Goal: Obtain resource: Download file/media

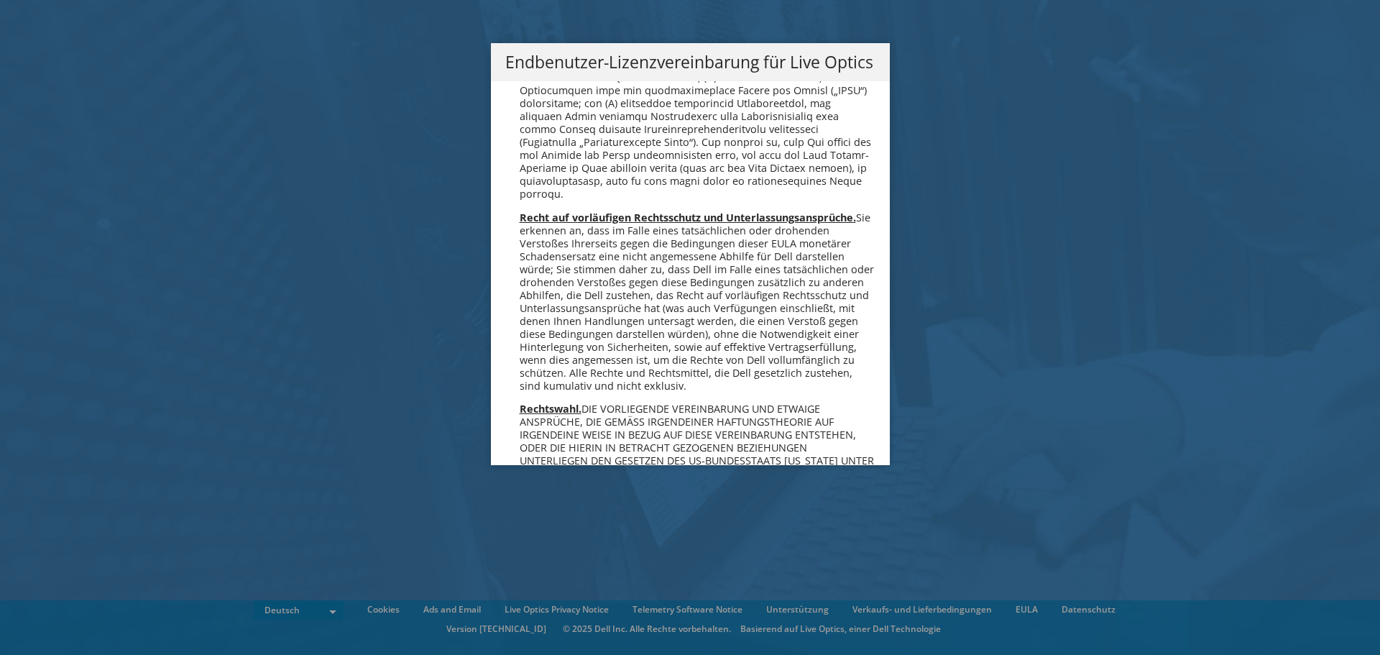
scroll to position [7063, 0]
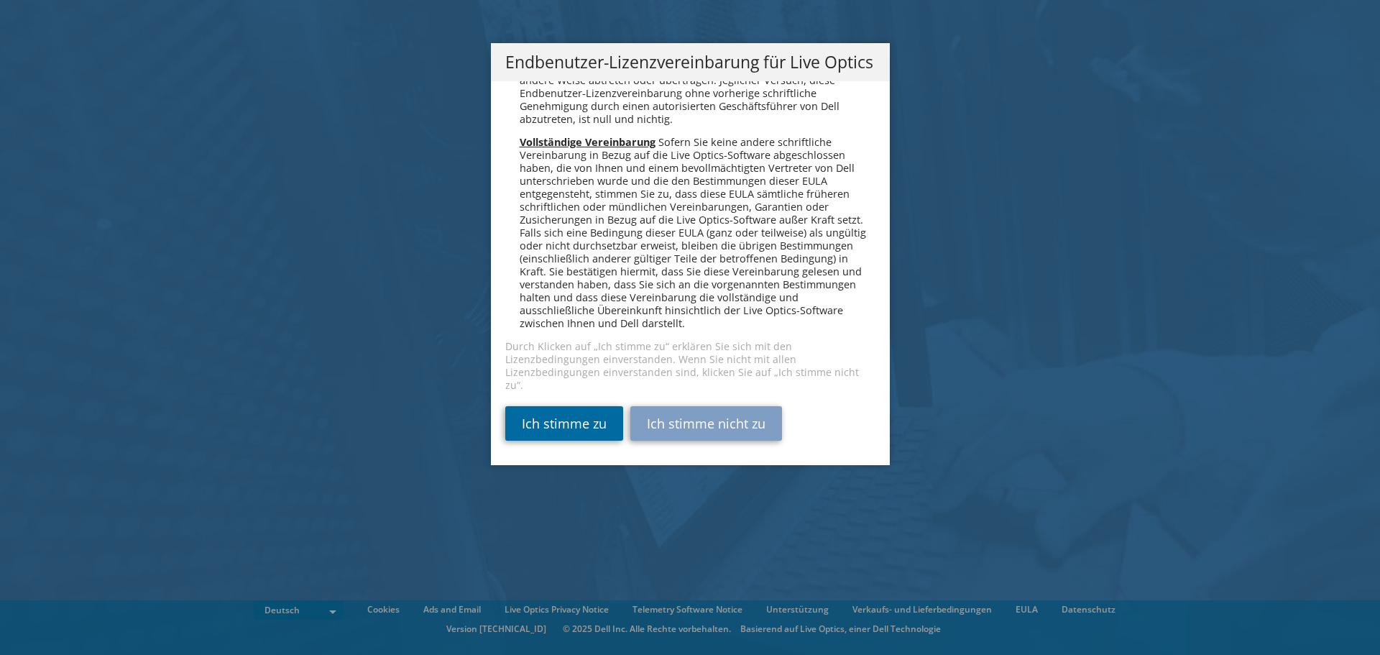
click at [563, 435] on link "Ich stimme zu" at bounding box center [564, 423] width 118 height 34
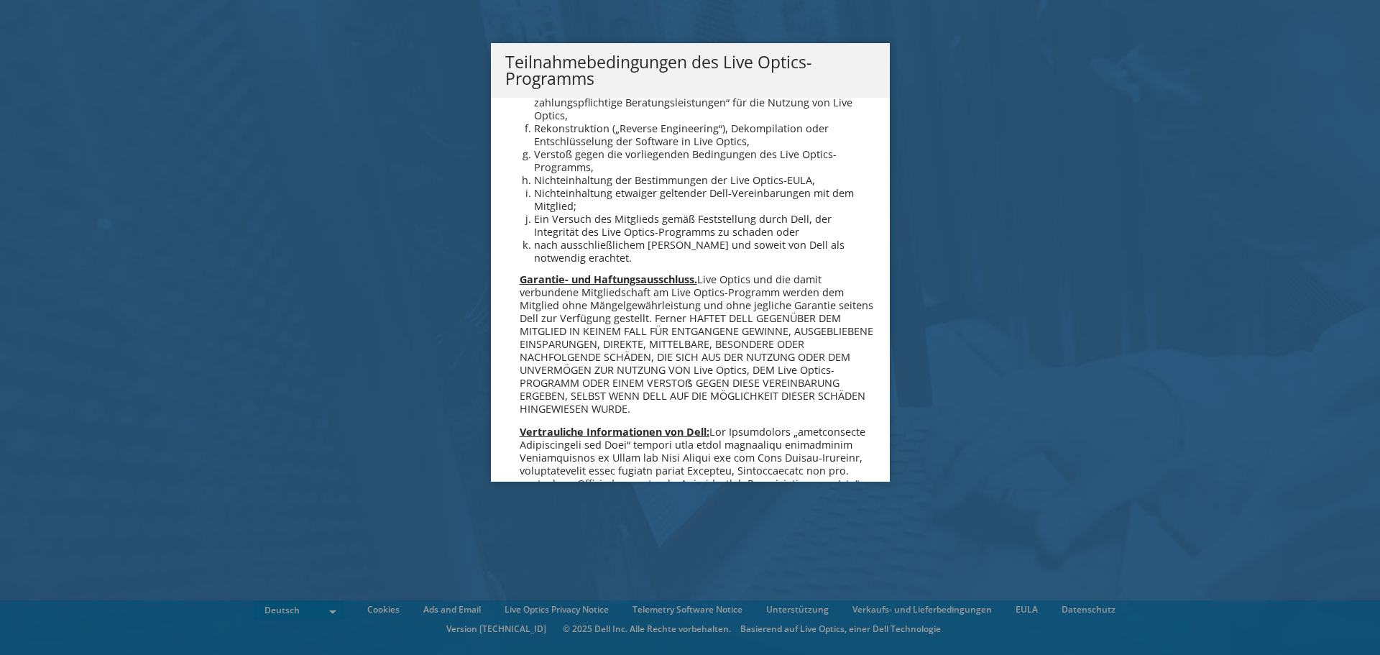
scroll to position [1404, 0]
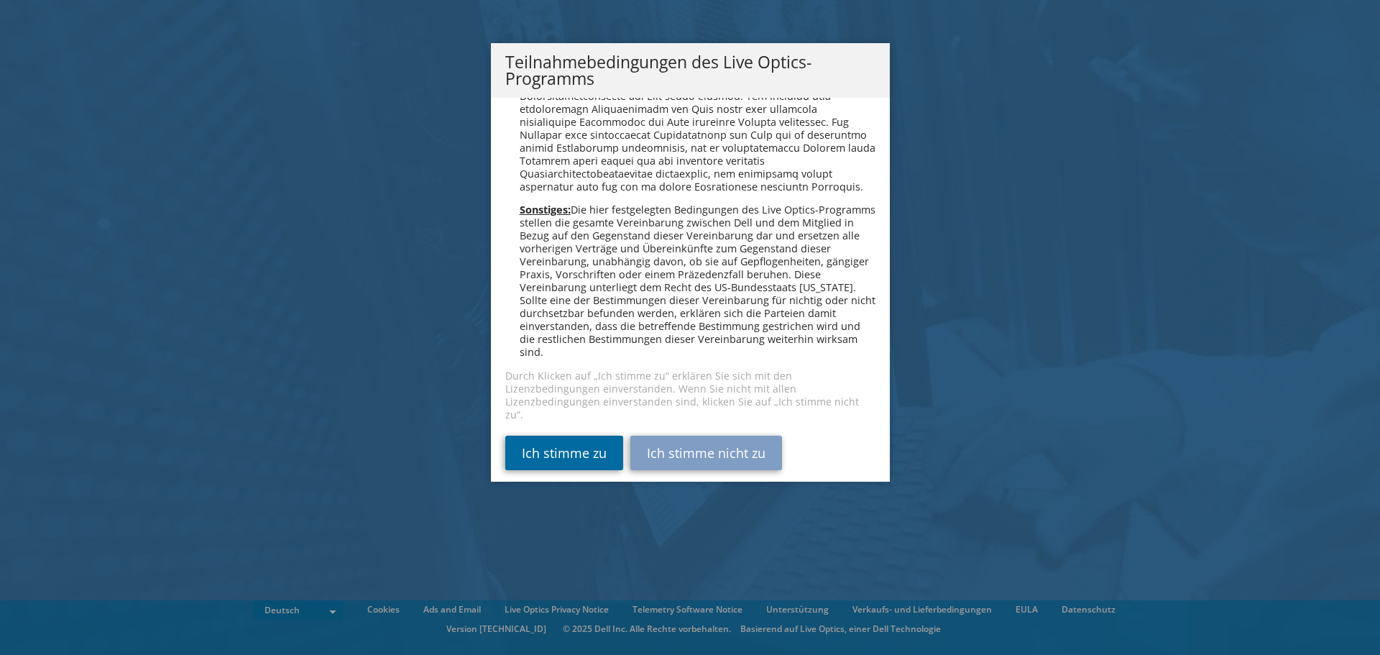
click at [552, 442] on link "Ich stimme zu" at bounding box center [564, 452] width 118 height 34
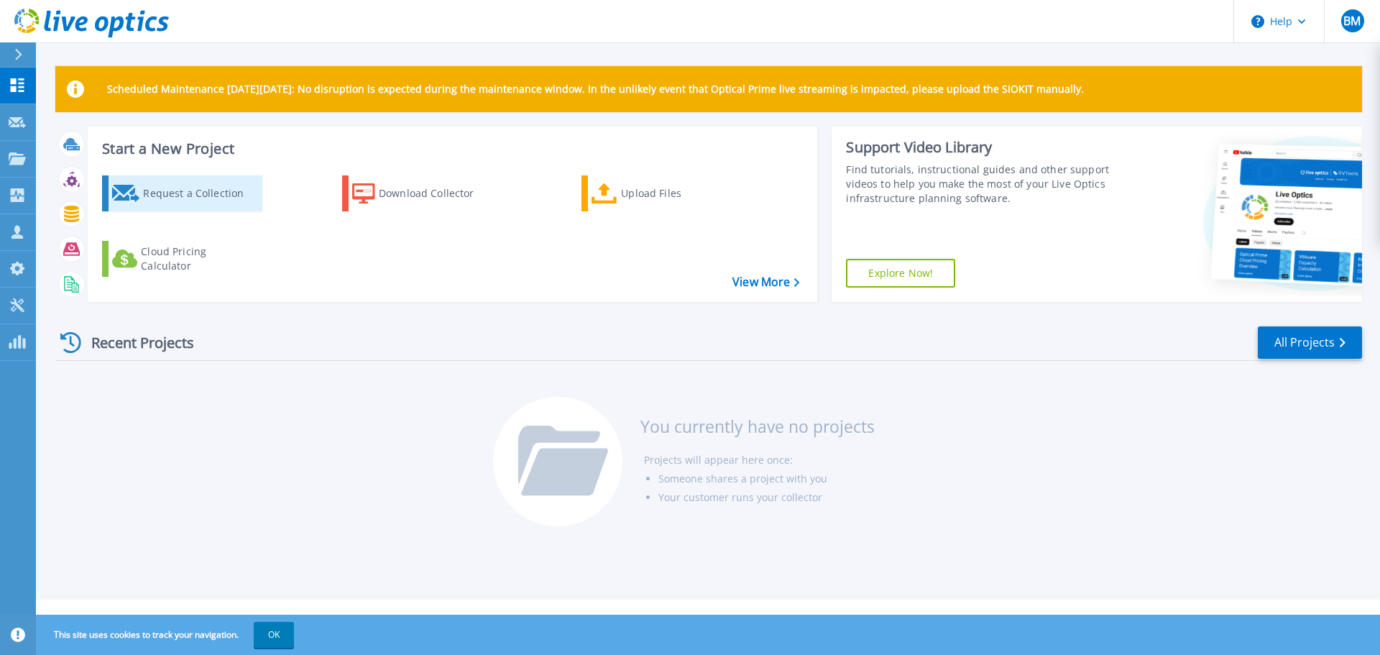
click at [188, 177] on link "Request a Collection" at bounding box center [182, 193] width 160 height 36
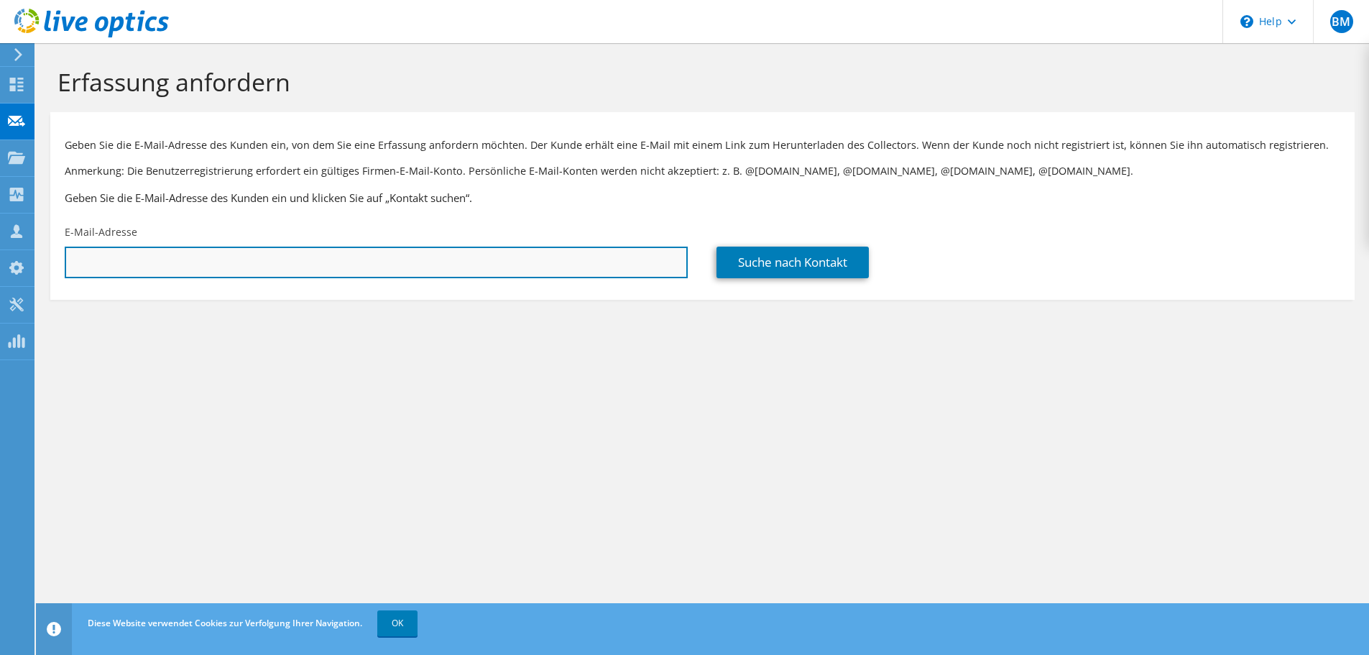
click at [176, 250] on input "text" at bounding box center [376, 262] width 623 height 32
type input "[EMAIL_ADDRESS][DOMAIN_NAME]"
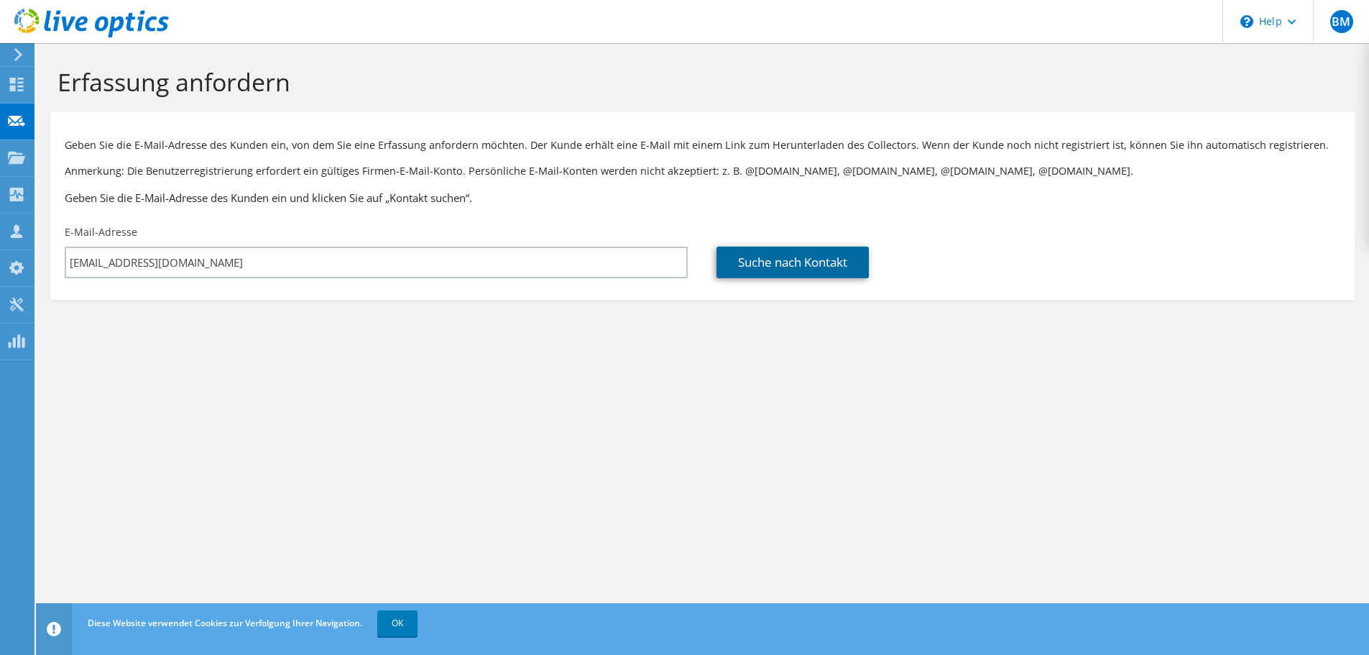
click at [818, 259] on link "Suche nach Kontakt" at bounding box center [792, 262] width 152 height 32
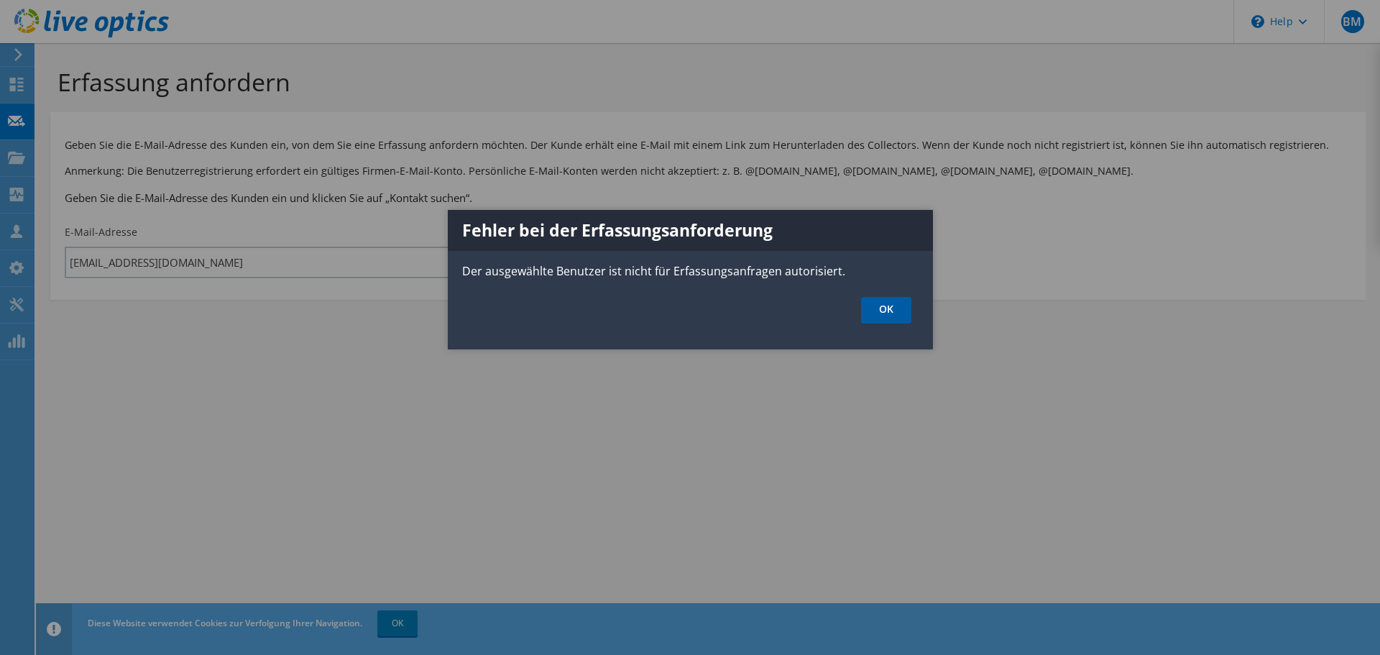
click at [882, 316] on link "OK" at bounding box center [886, 310] width 50 height 27
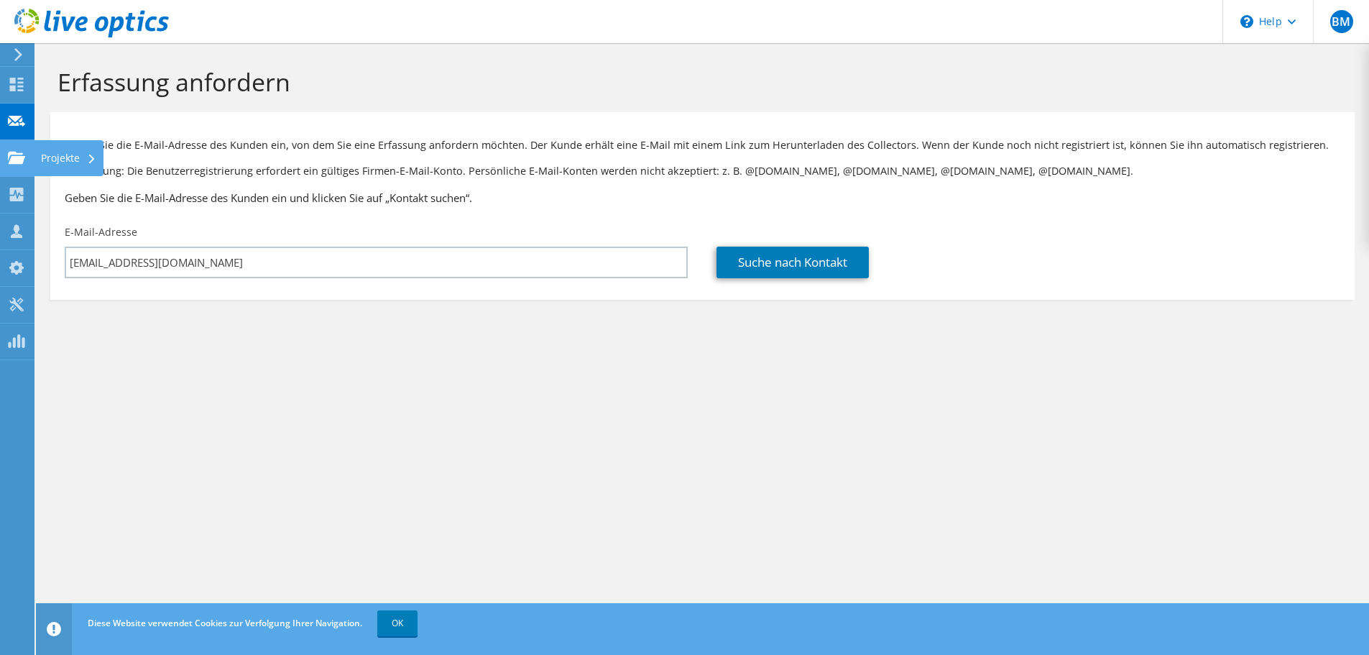
click at [11, 152] on use at bounding box center [16, 157] width 17 height 12
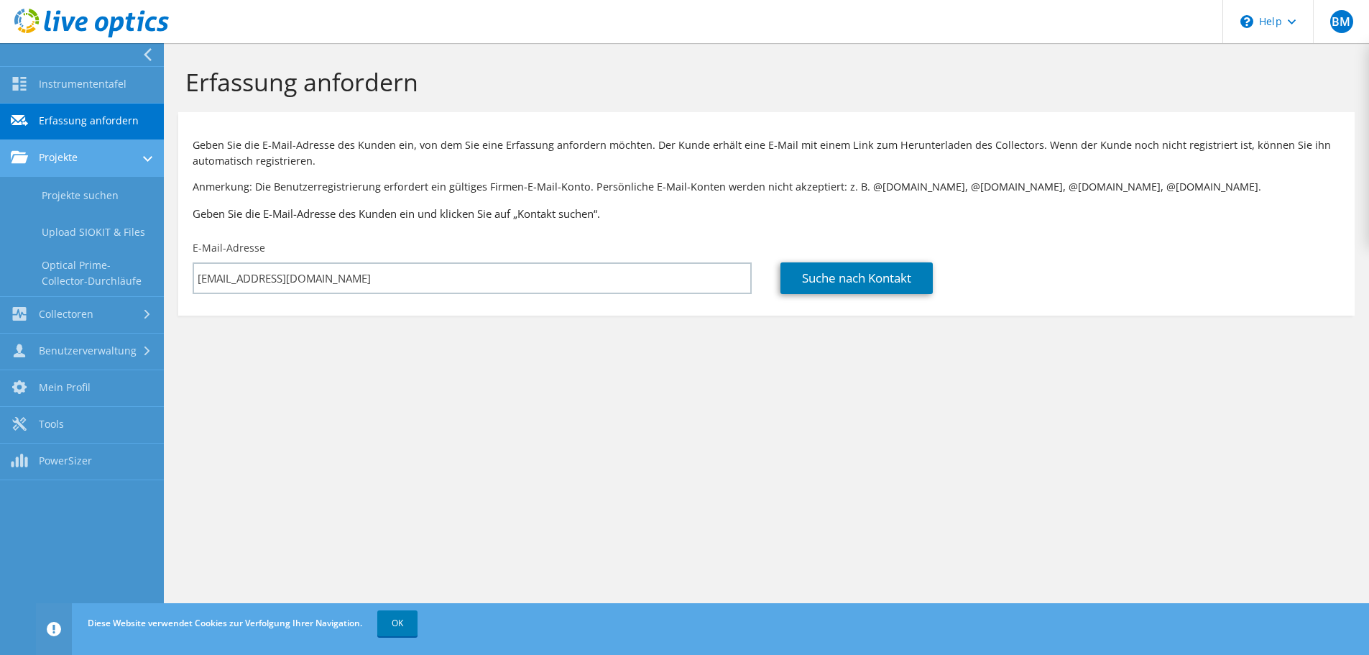
click at [111, 160] on link "Projekte" at bounding box center [82, 158] width 164 height 37
click at [65, 95] on link "Instrumententafel" at bounding box center [82, 85] width 164 height 37
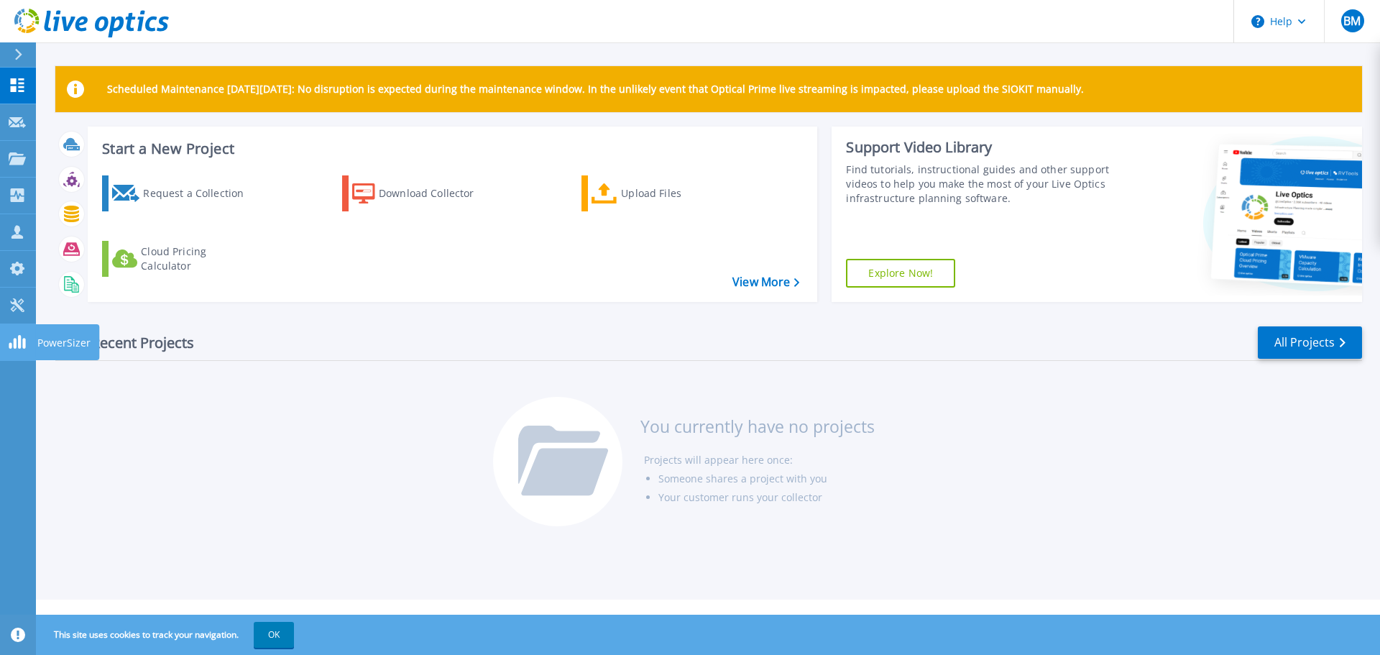
click at [14, 336] on icon at bounding box center [17, 342] width 17 height 14
click at [25, 169] on link "Projects Projects" at bounding box center [18, 159] width 36 height 37
click at [474, 285] on div "Request a Collection Download Collector Upload Files Cloud Pricing Calculator" at bounding box center [451, 229] width 720 height 131
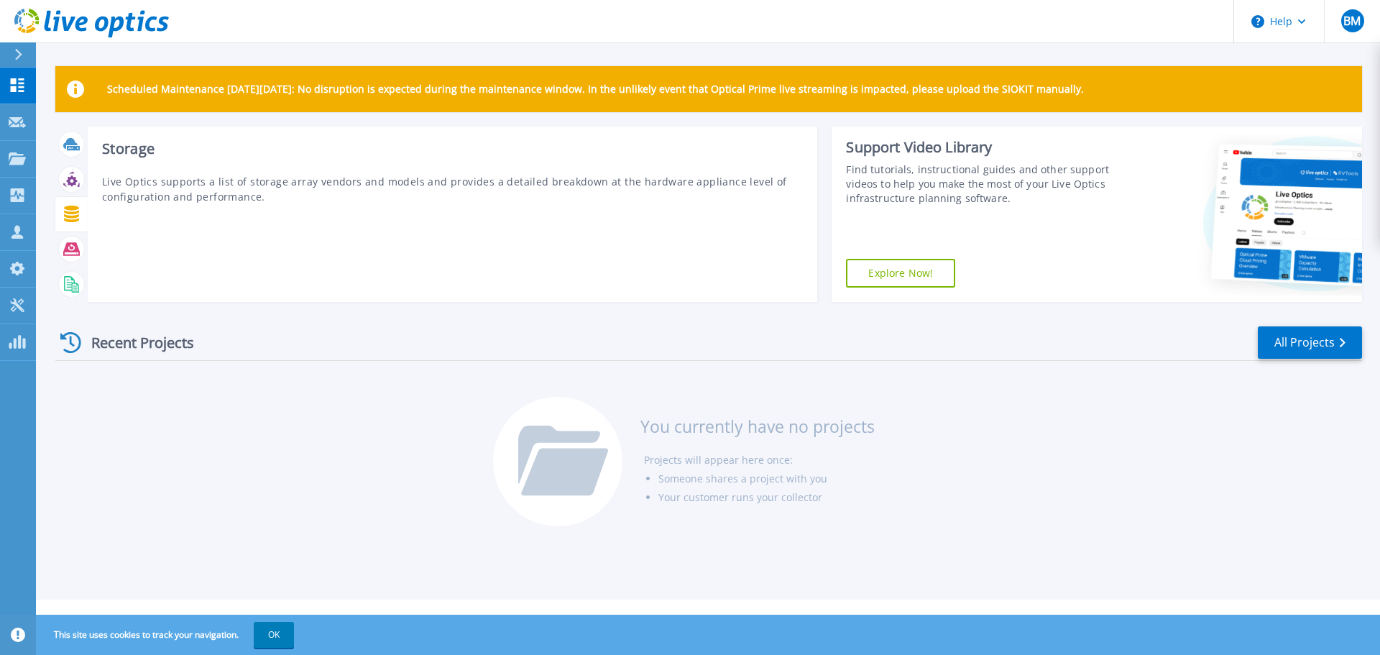
click at [75, 206] on icon at bounding box center [71, 213] width 15 height 17
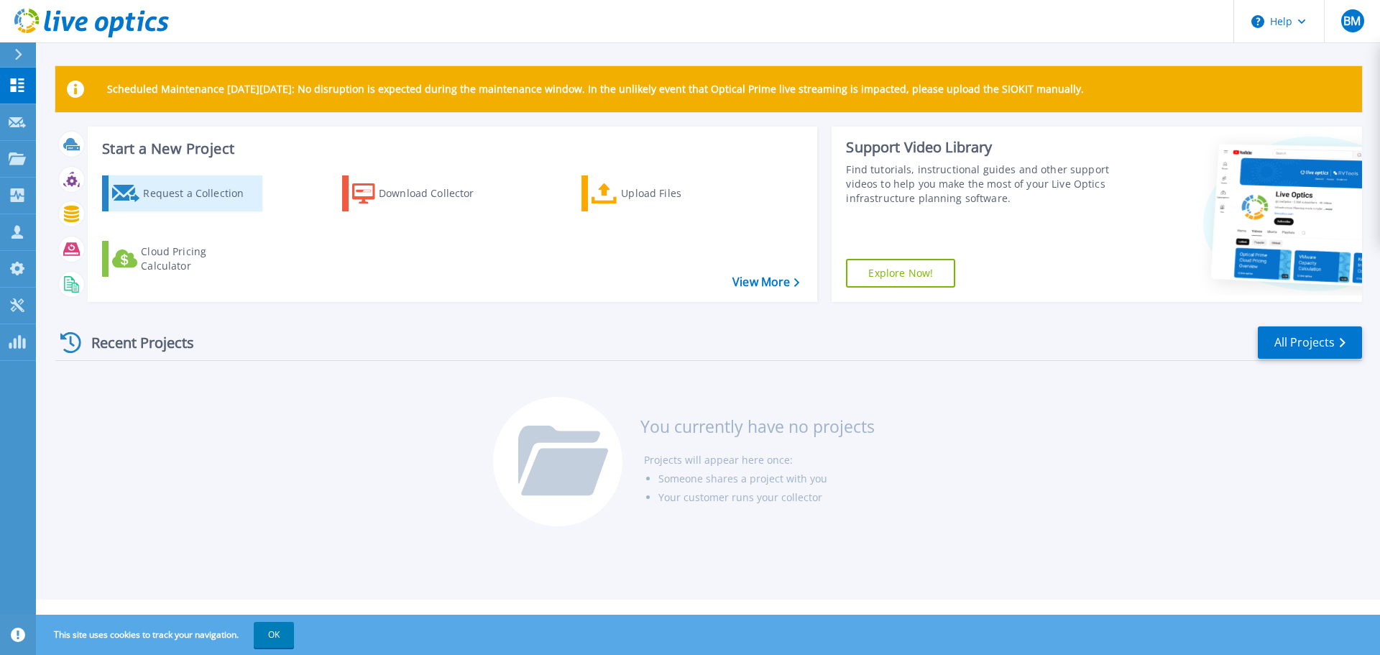
click at [179, 180] on div "Request a Collection" at bounding box center [200, 193] width 115 height 29
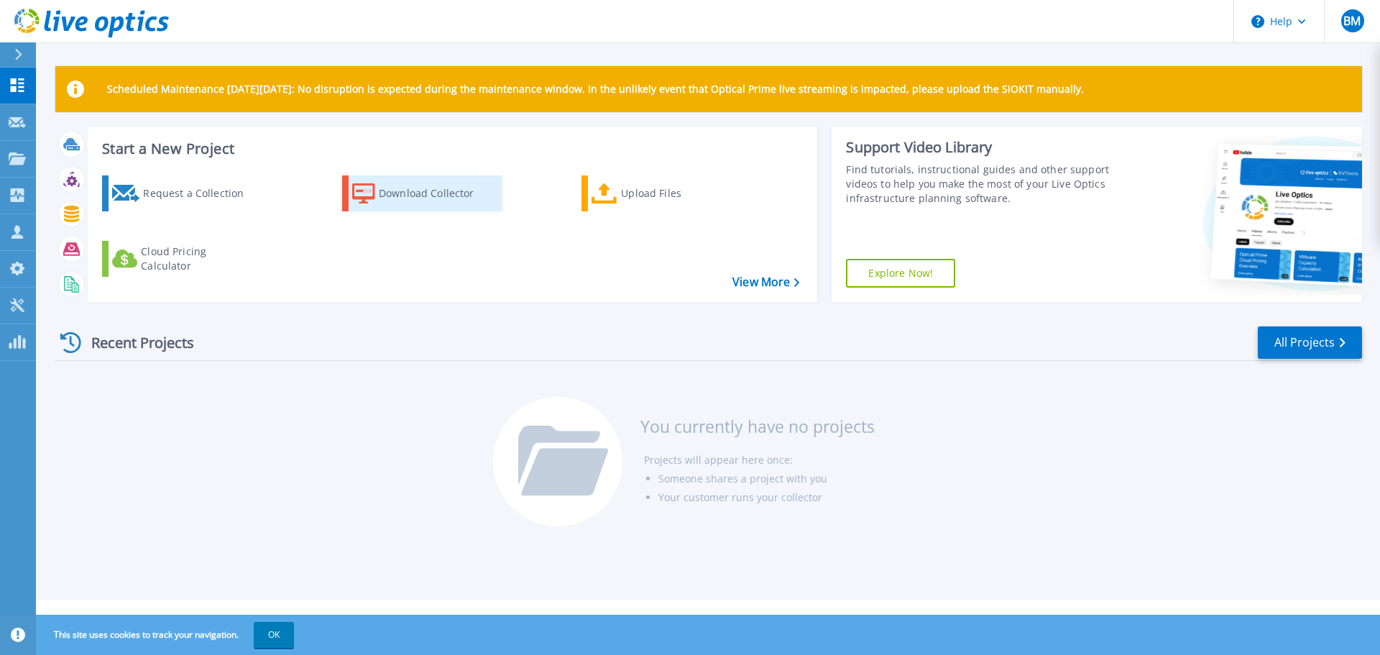
click at [405, 191] on div "Download Collector" at bounding box center [436, 193] width 115 height 29
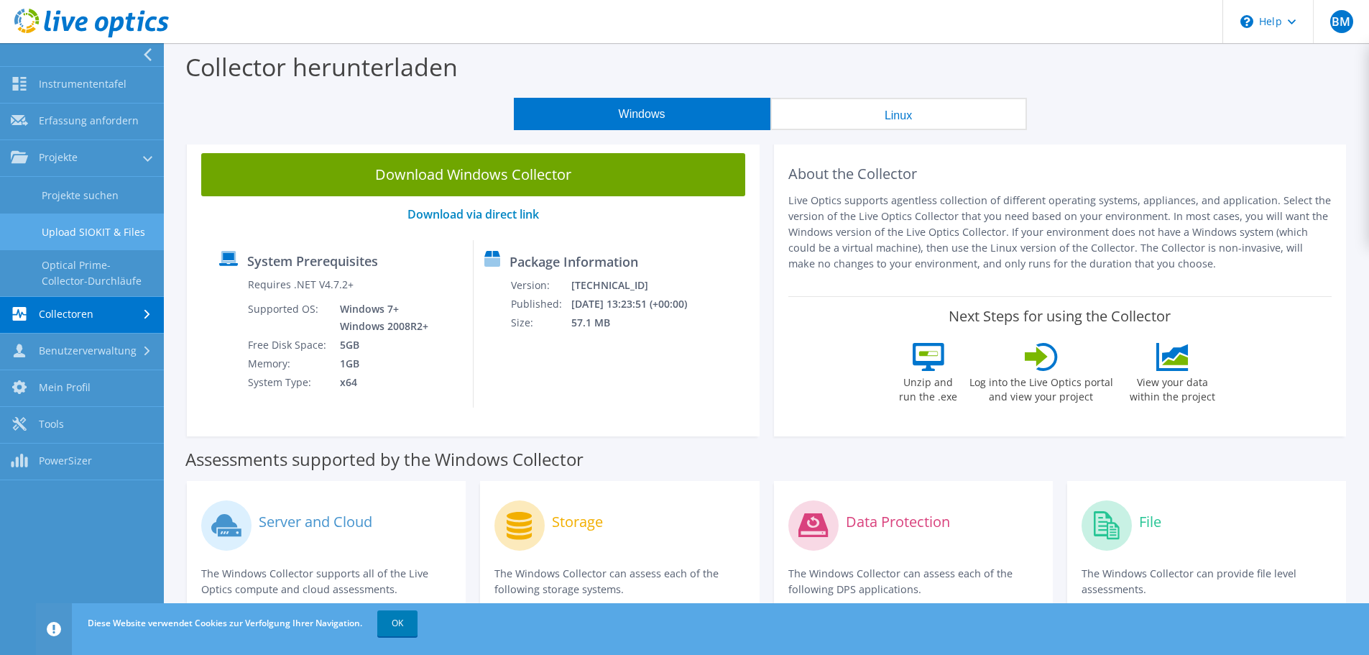
click at [83, 227] on link "Upload SIOKIT & Files" at bounding box center [82, 231] width 164 height 37
